Goal: Transaction & Acquisition: Book appointment/travel/reservation

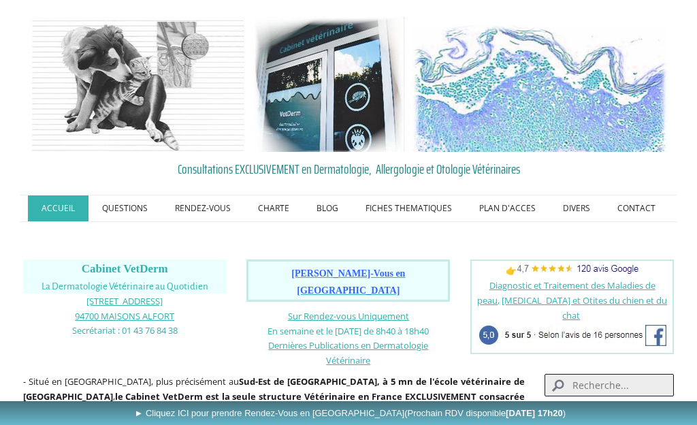
click at [0, 0] on link "Les Rendez-Vous au Cabinet VetDerm" at bounding box center [0, 0] width 0 height 0
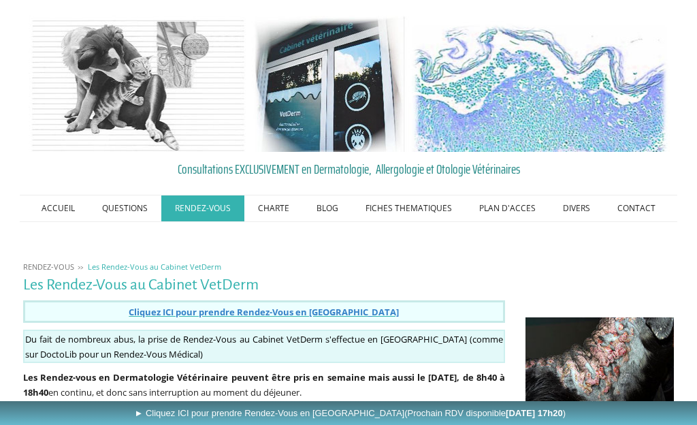
click at [293, 310] on span "Cliquez ICI pour prendre Rendez-Vous en Ligne" at bounding box center [264, 312] width 270 height 12
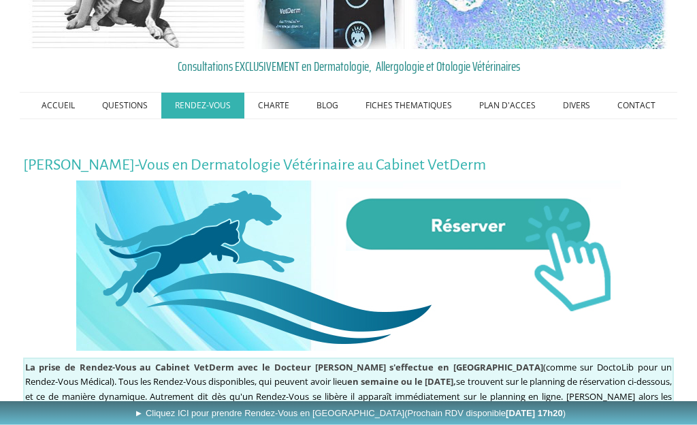
scroll to position [103, 0]
click at [496, 225] on img at bounding box center [348, 265] width 544 height 170
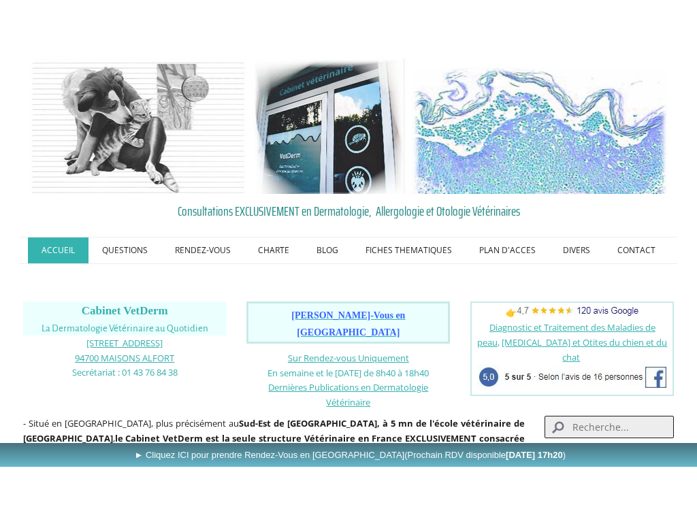
scroll to position [23, 0]
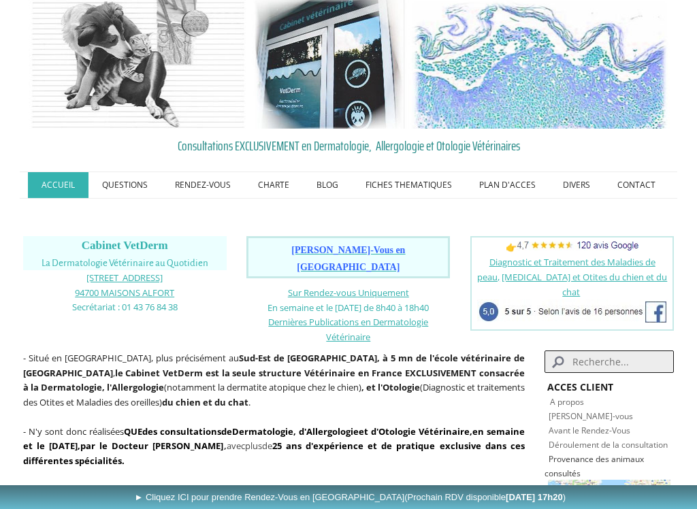
click at [365, 245] on span "Prendre Rendez-Vous en Ligne" at bounding box center [348, 258] width 114 height 27
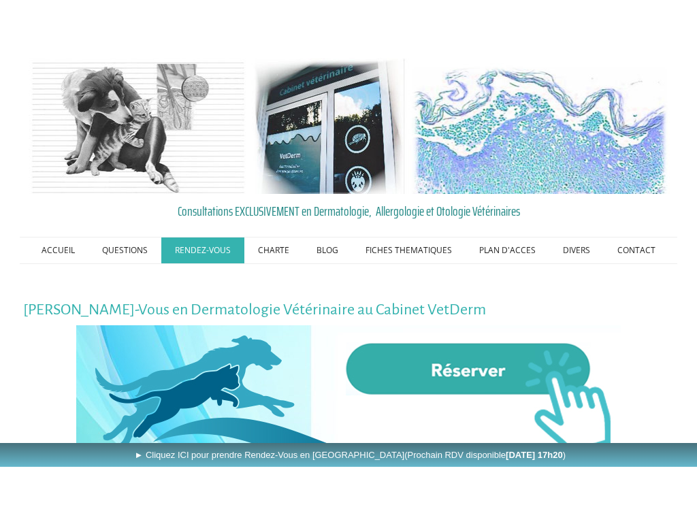
scroll to position [31, 0]
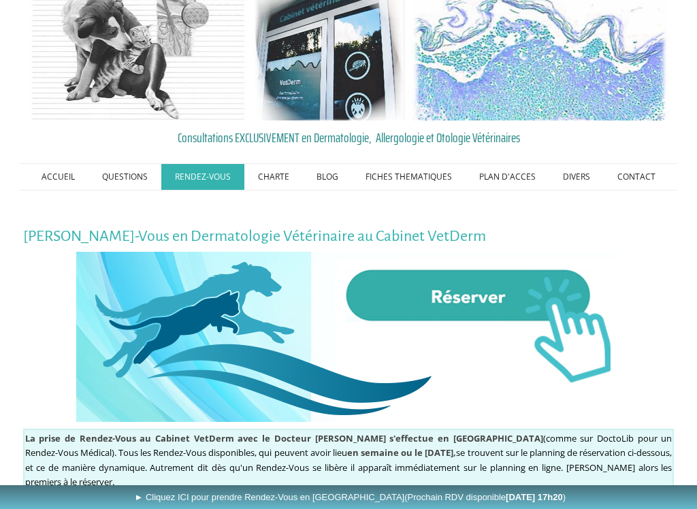
click at [469, 292] on img at bounding box center [348, 337] width 544 height 170
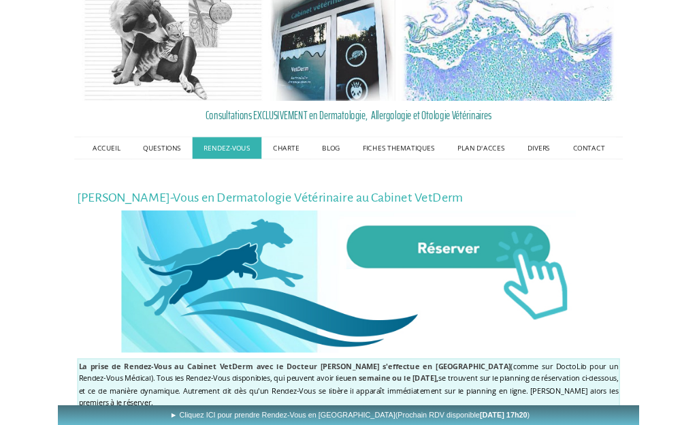
scroll to position [78, 0]
